Goal: Navigation & Orientation: Find specific page/section

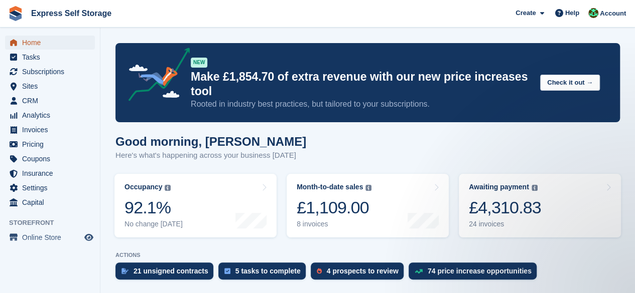
click at [28, 44] on span "Home" at bounding box center [52, 43] width 60 height 14
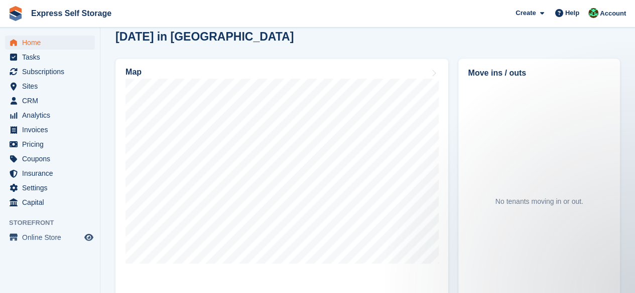
scroll to position [351, 0]
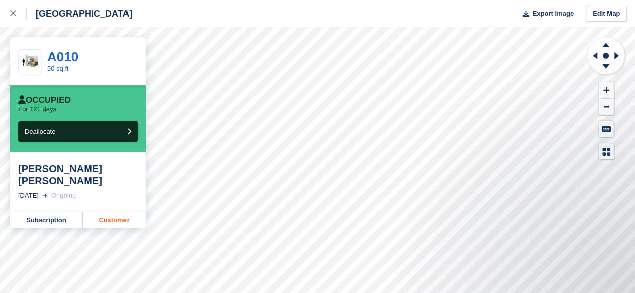
click at [130, 213] on link "Customer" at bounding box center [114, 221] width 63 height 16
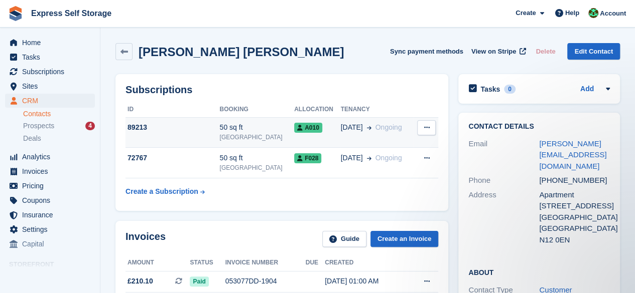
click at [377, 138] on td "28 Jun Ongoing" at bounding box center [376, 132] width 73 height 31
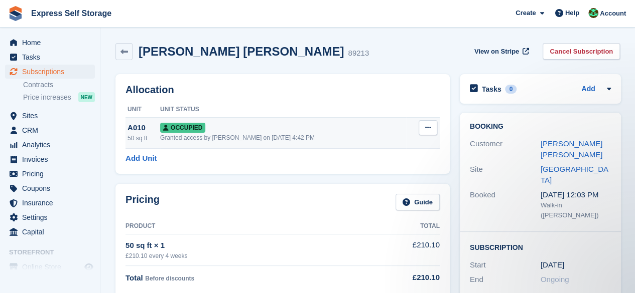
click at [293, 143] on td "Occupied Granted access by Sonia Shah on 5th Jun, 4:42 PM" at bounding box center [283, 132] width 246 height 31
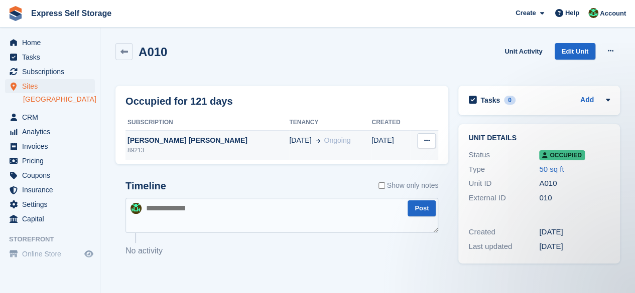
click at [190, 148] on div "89213" at bounding box center [207, 150] width 164 height 9
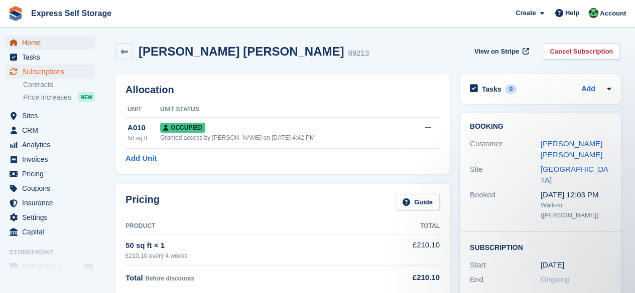
click at [41, 41] on span "Home" at bounding box center [52, 43] width 60 height 14
